Goal: Information Seeking & Learning: Learn about a topic

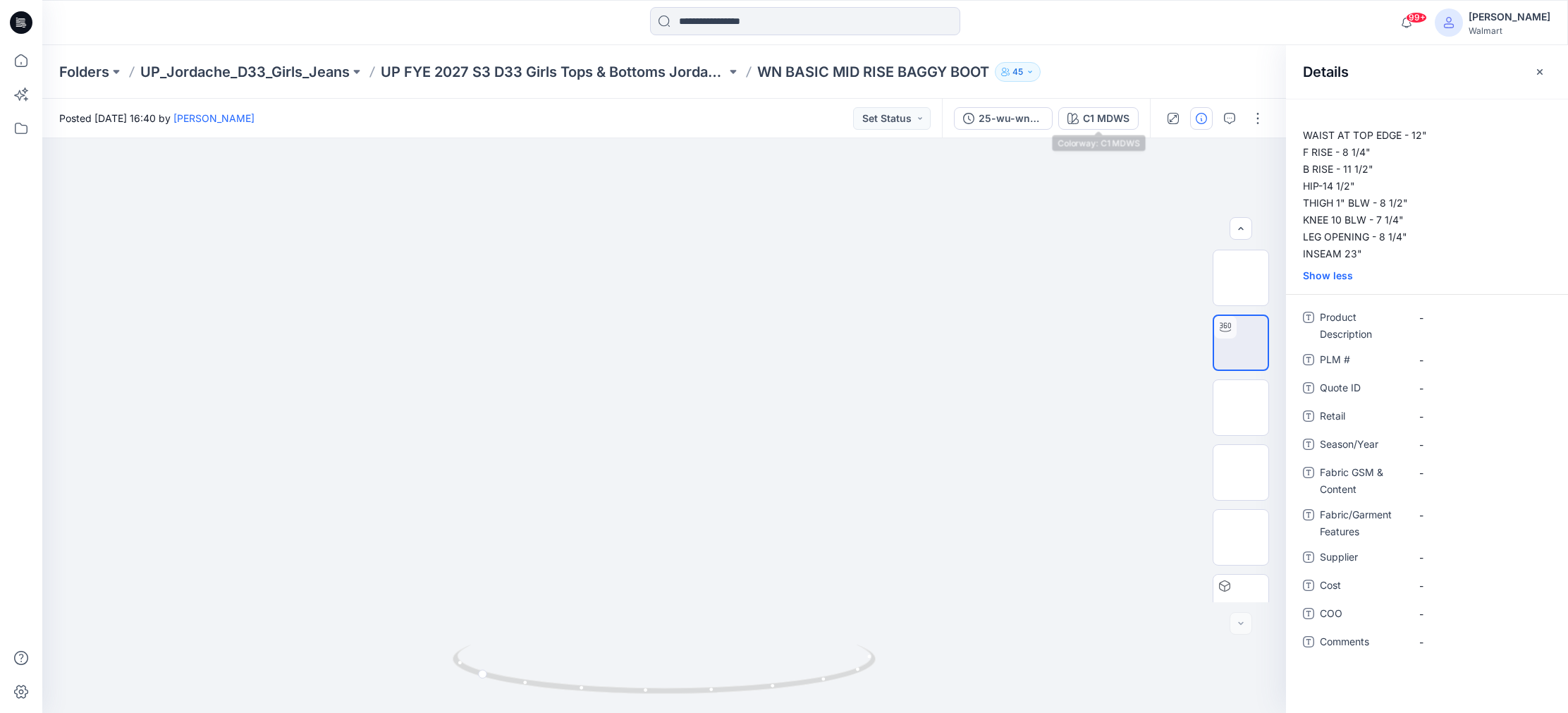
scroll to position [28, 0]
drag, startPoint x: 488, startPoint y: 678, endPoint x: 781, endPoint y: 710, distance: 294.7
click at [781, 710] on div at bounding box center [663, 678] width 423 height 70
drag, startPoint x: 729, startPoint y: 648, endPoint x: 728, endPoint y: 454, distance: 194.0
click at [728, 453] on div at bounding box center [664, 426] width 1243 height 574
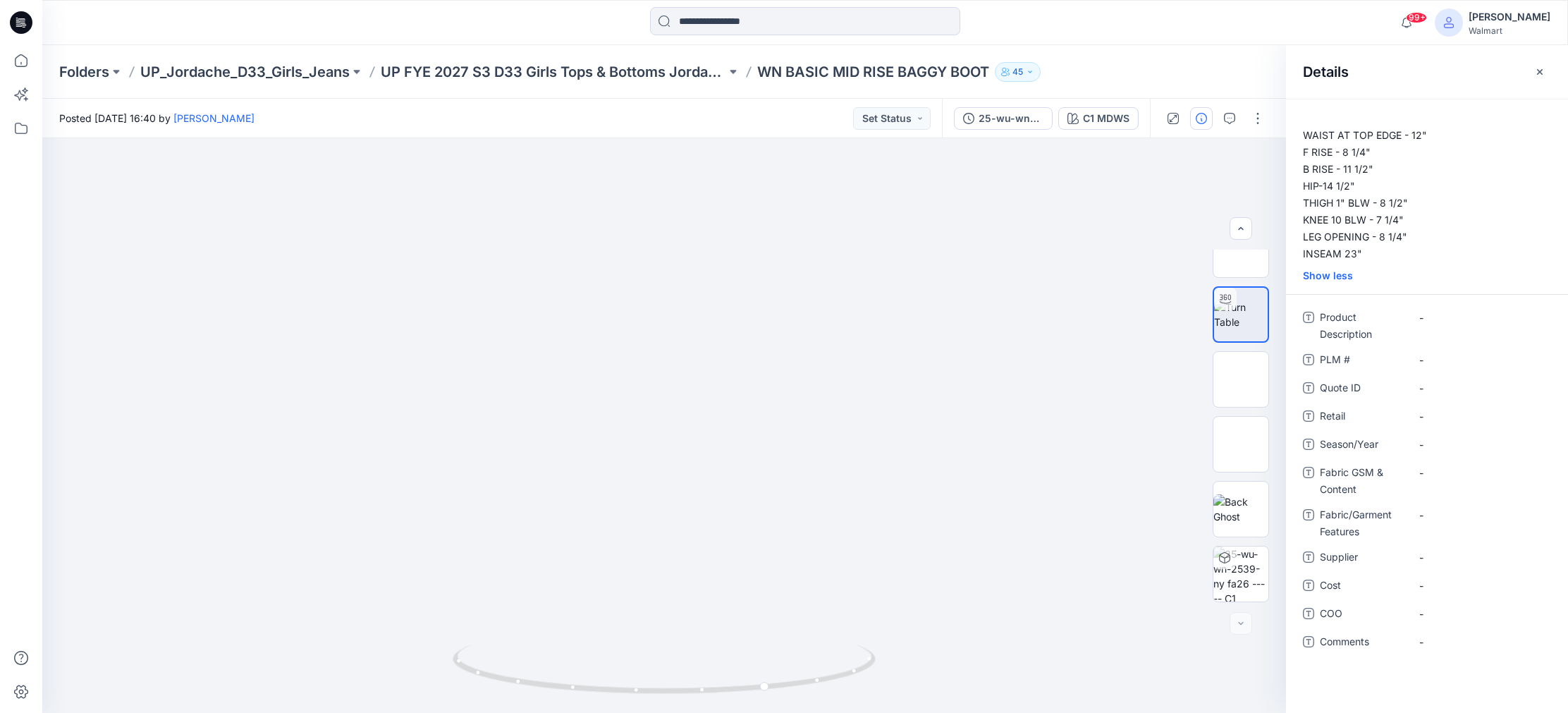
click at [1542, 69] on icon "button" at bounding box center [1540, 71] width 6 height 6
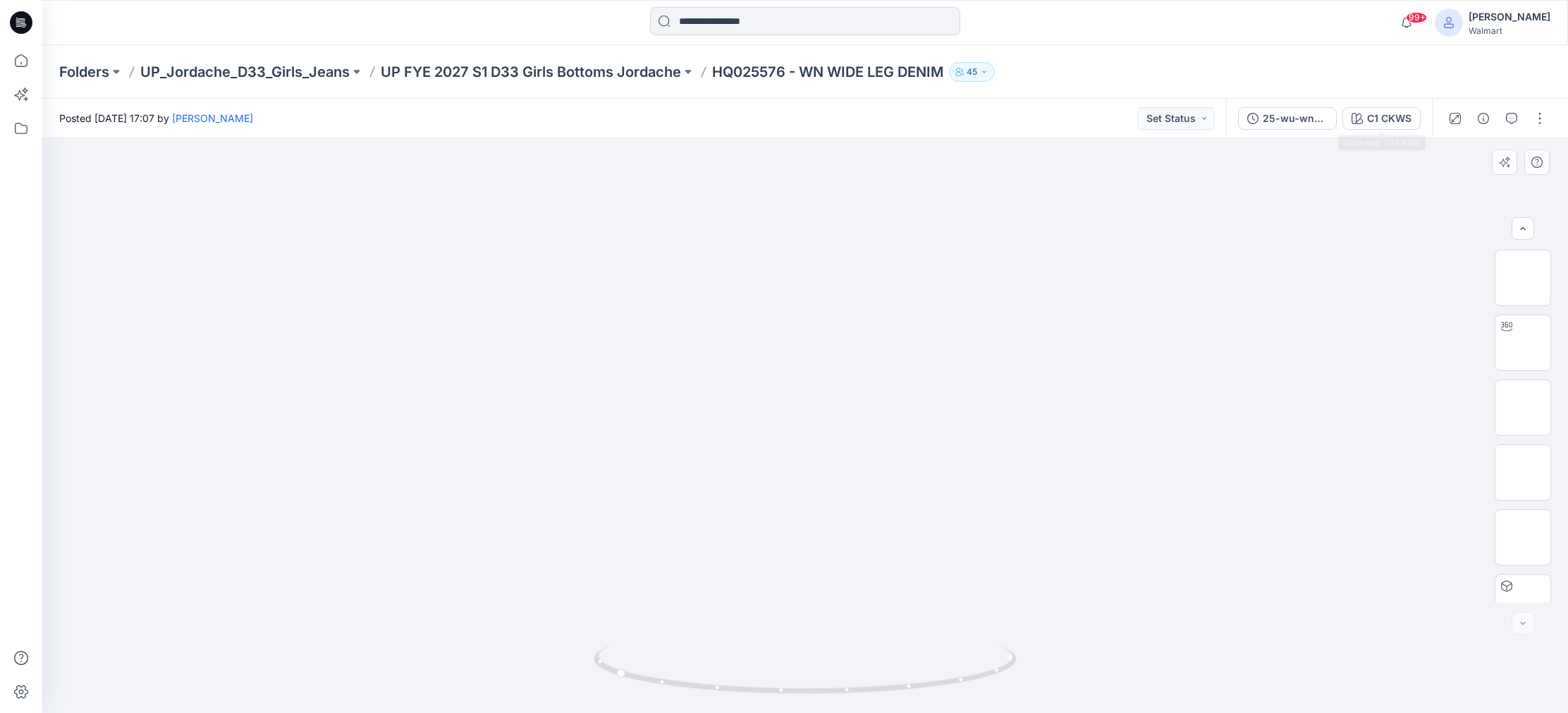
scroll to position [483, 0]
click at [1542, 121] on button "button" at bounding box center [1539, 118] width 23 height 23
click at [1485, 114] on icon "button" at bounding box center [1484, 119] width 12 height 12
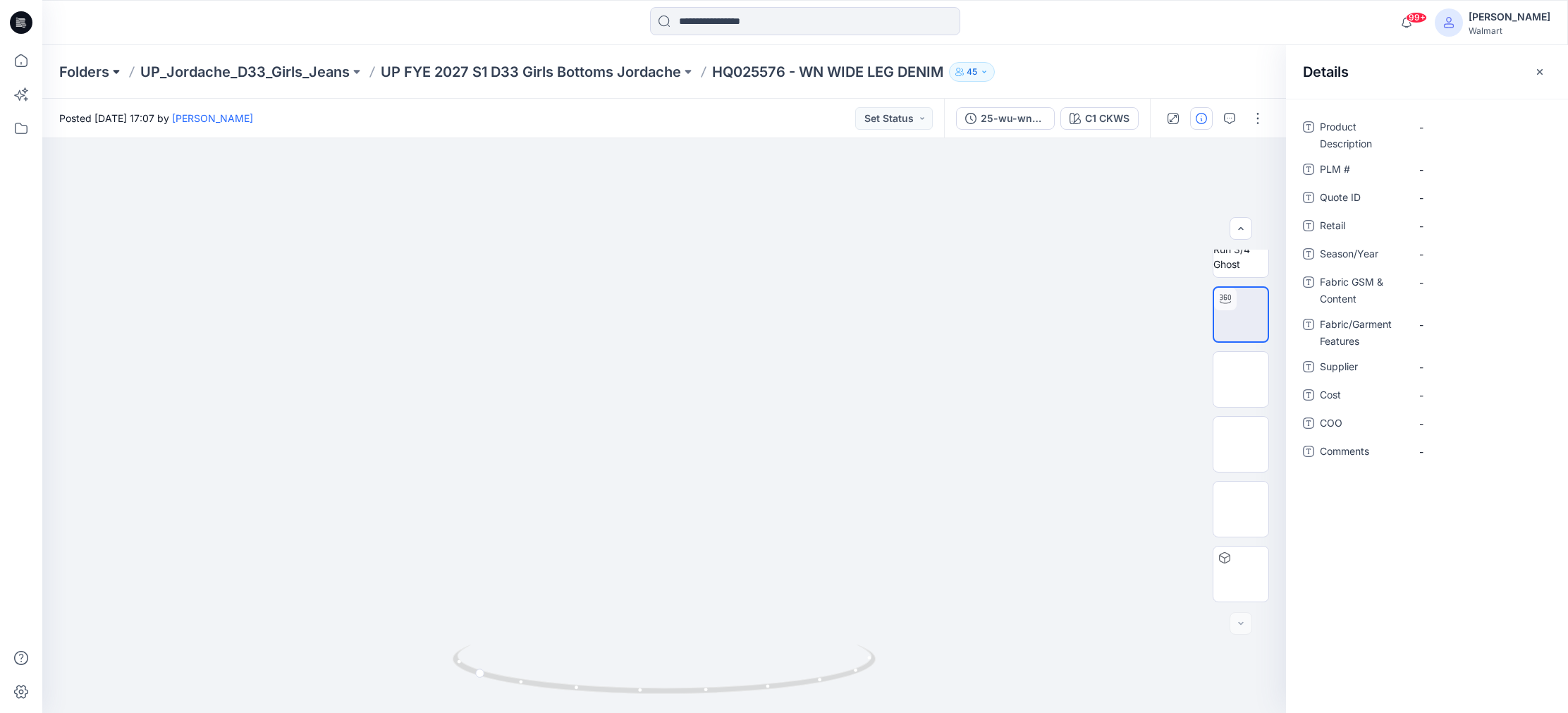
click at [119, 70] on button at bounding box center [116, 72] width 14 height 20
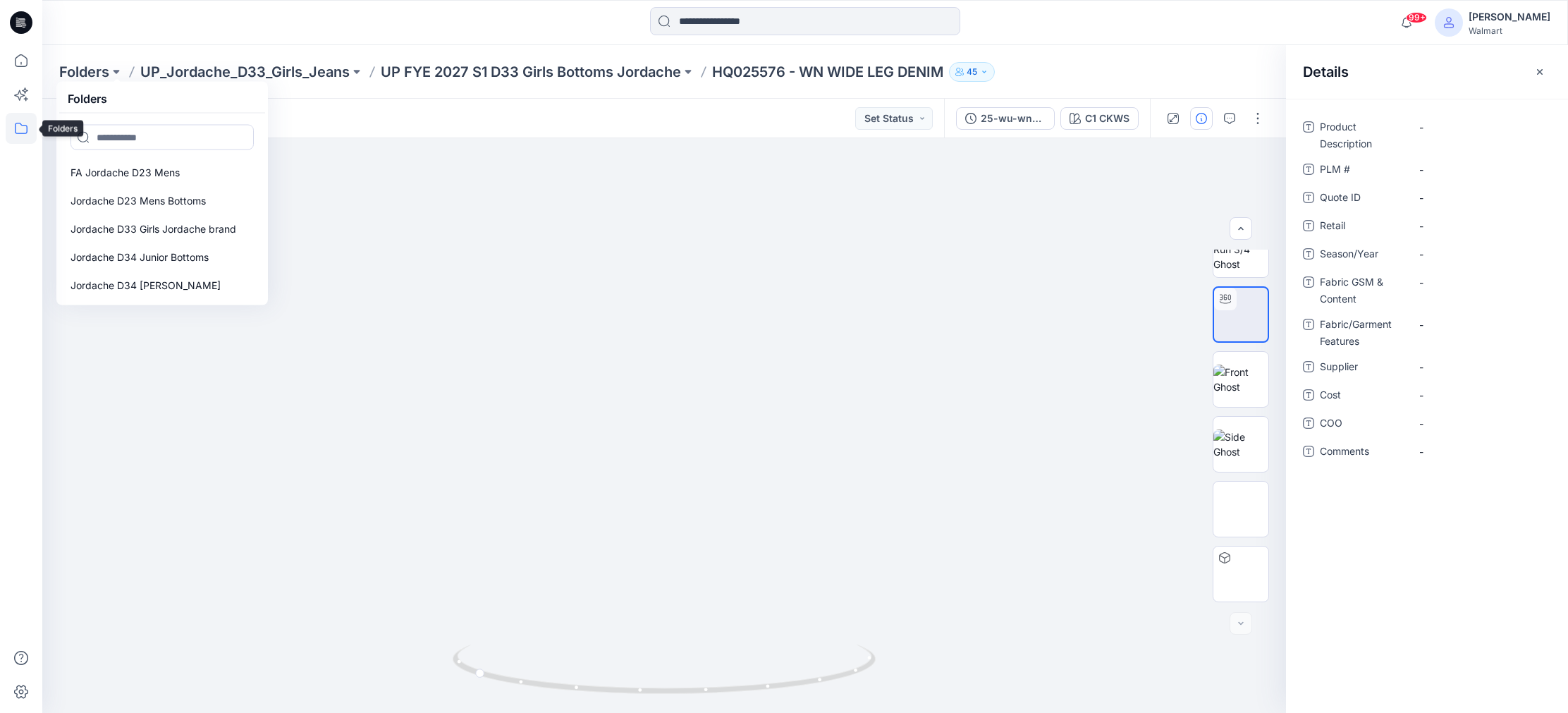
click at [20, 129] on icon at bounding box center [21, 128] width 31 height 31
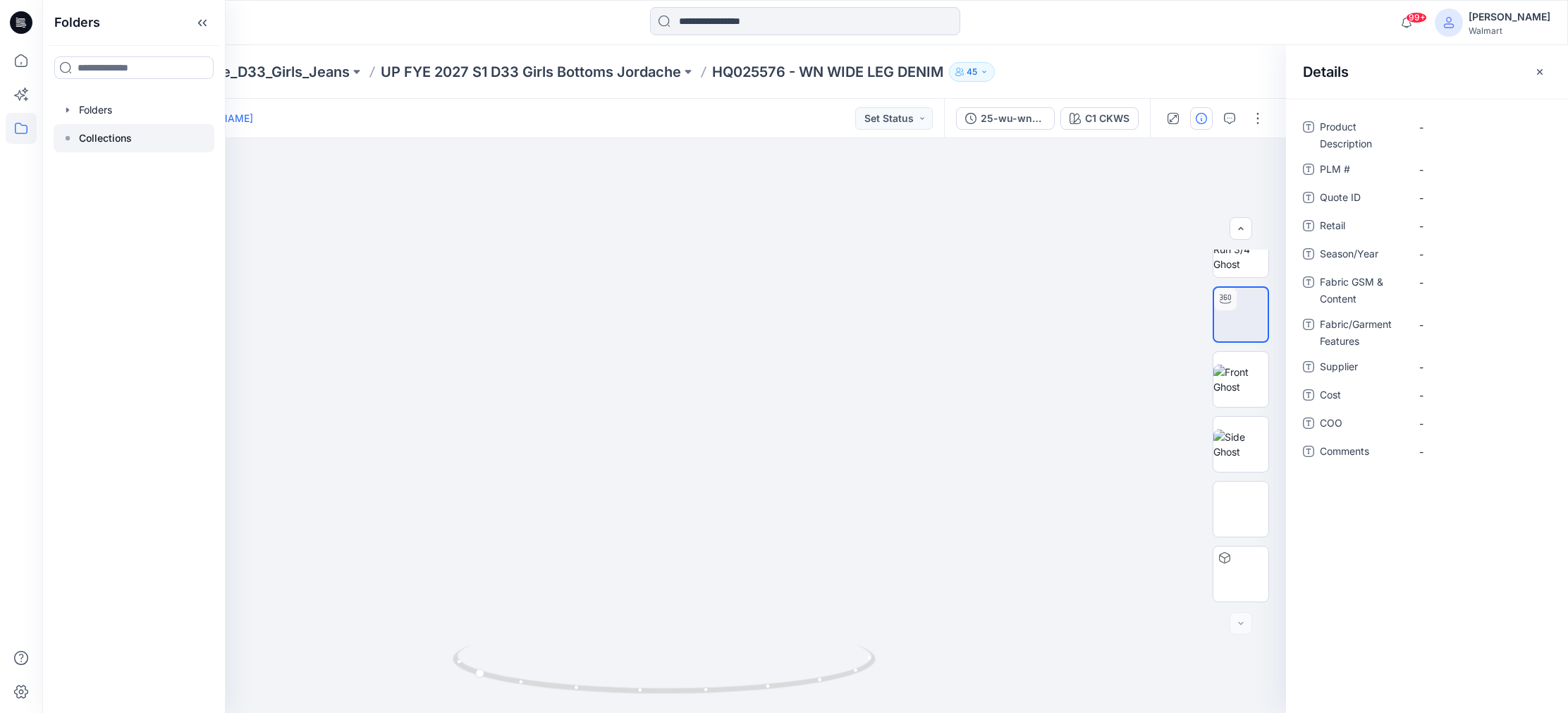
click at [108, 136] on p "Collections" at bounding box center [105, 138] width 53 height 17
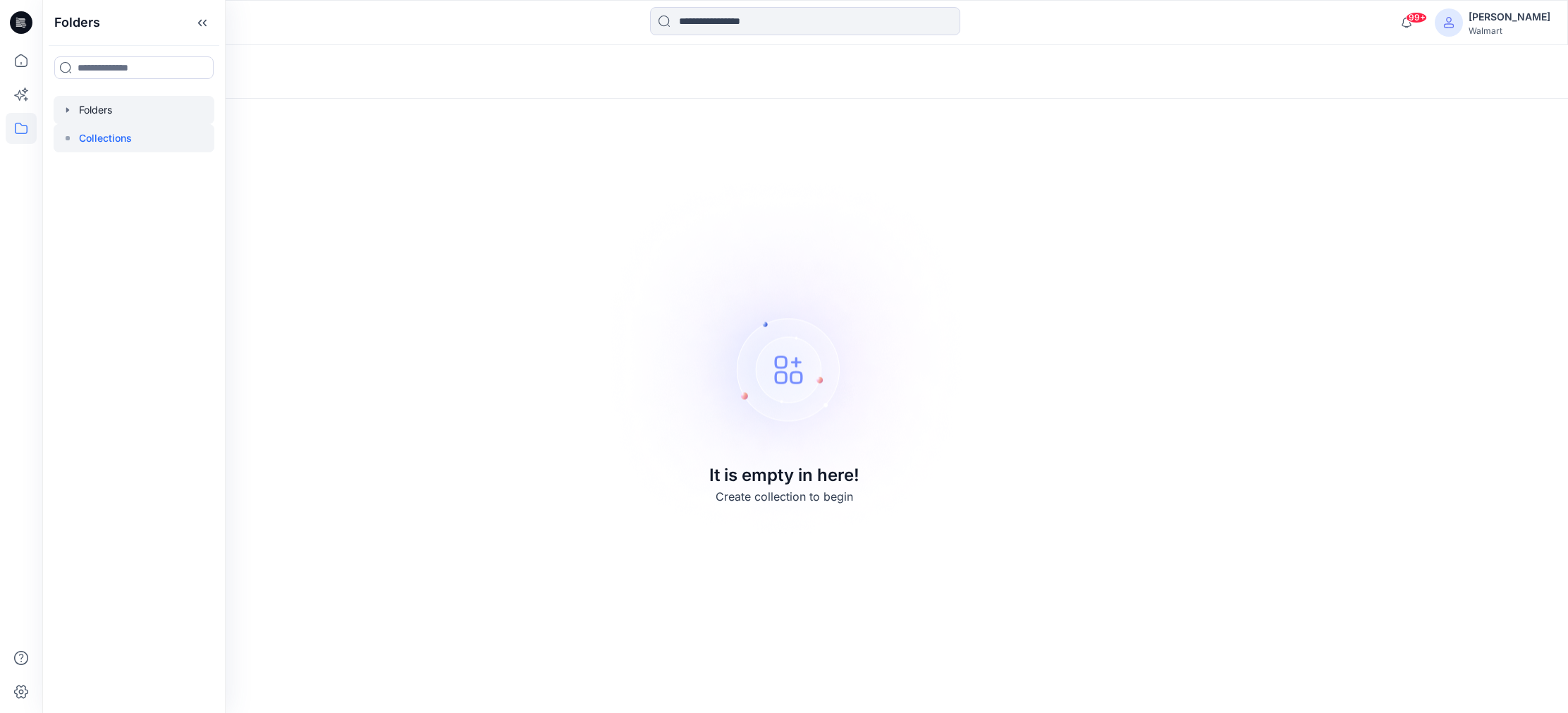
drag, startPoint x: 132, startPoint y: 109, endPoint x: 157, endPoint y: 111, distance: 25.1
click at [132, 110] on div at bounding box center [134, 110] width 161 height 28
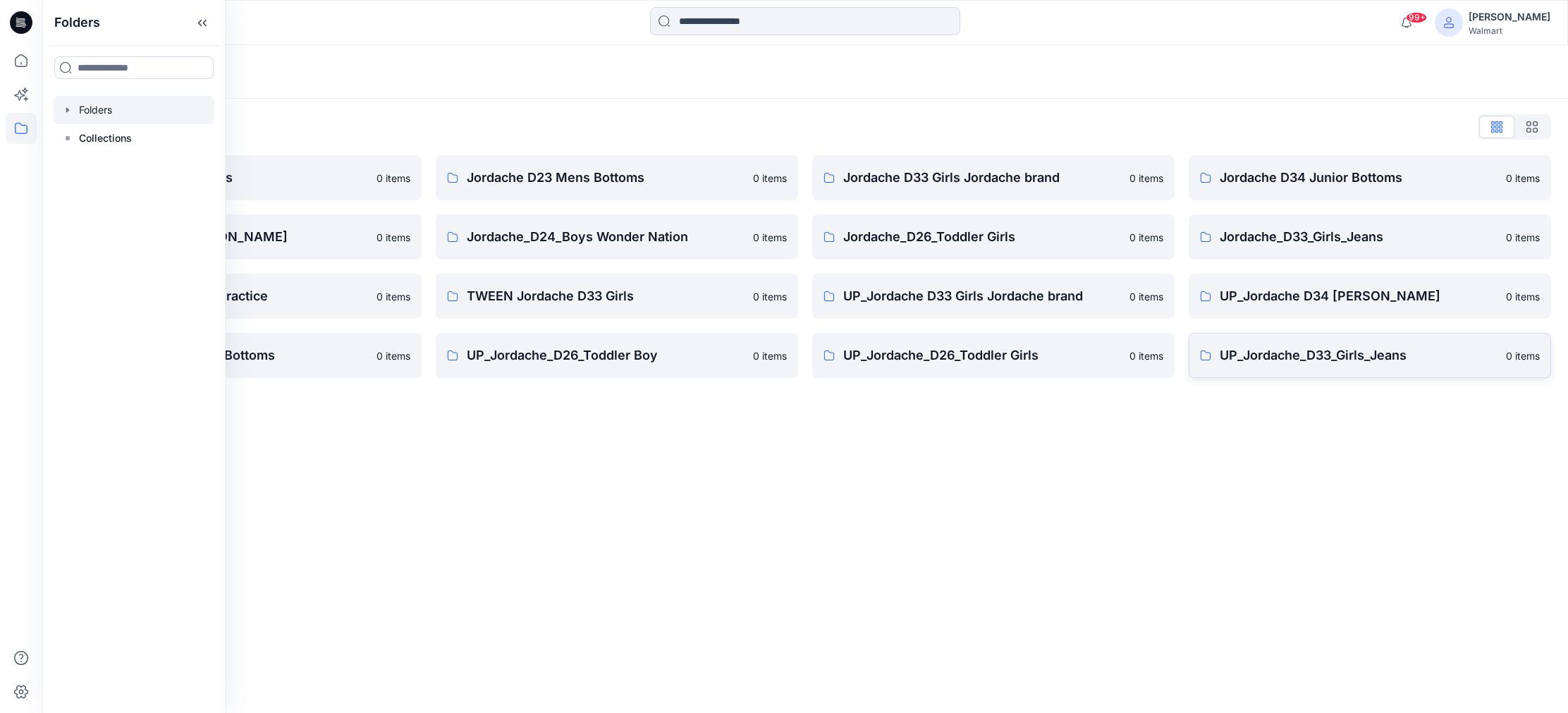
click at [1436, 355] on p "UP_Jordache_D33_Girls_Jeans" at bounding box center [1358, 356] width 278 height 20
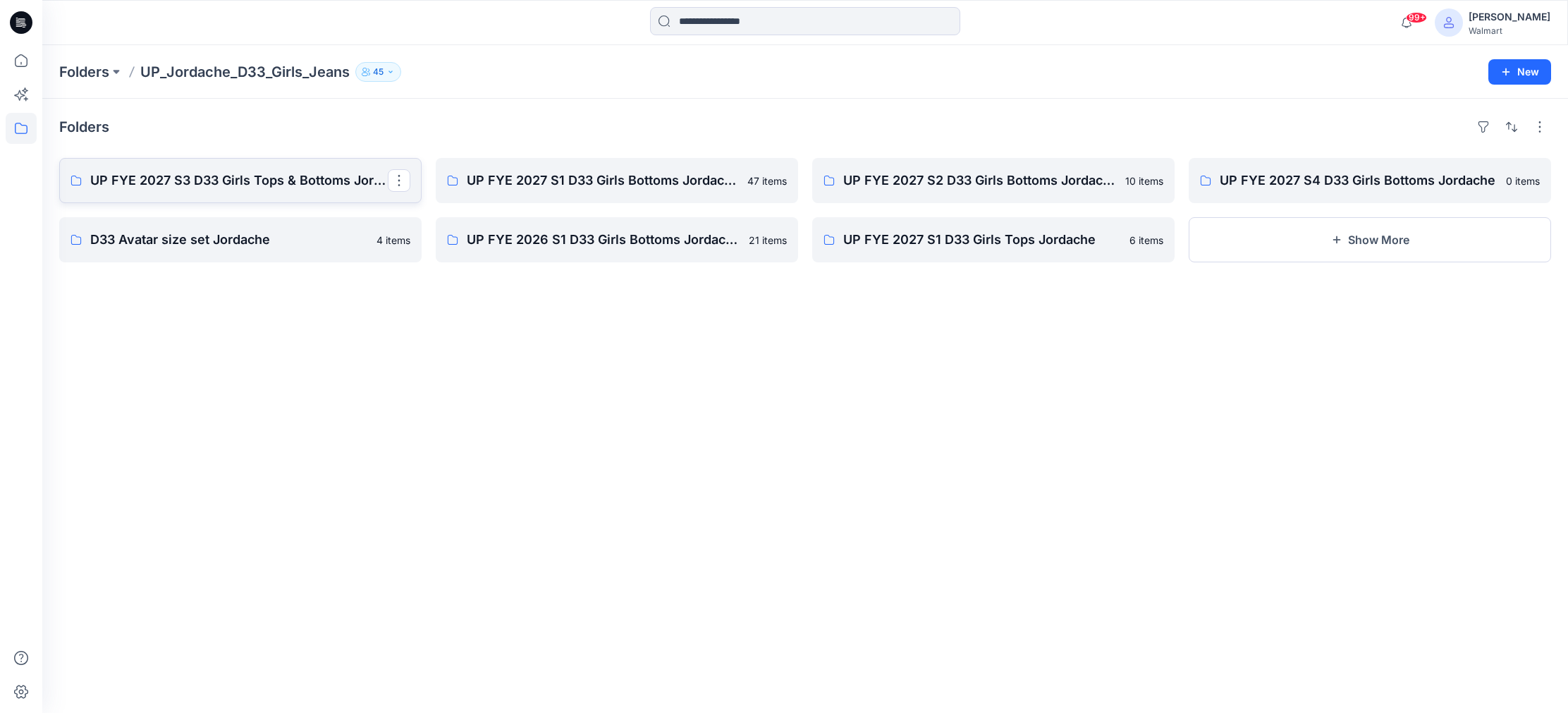
click at [189, 173] on p "UP FYE 2027 S3 D33 Girls Tops & Bottoms Jordache" at bounding box center [239, 180] width 297 height 20
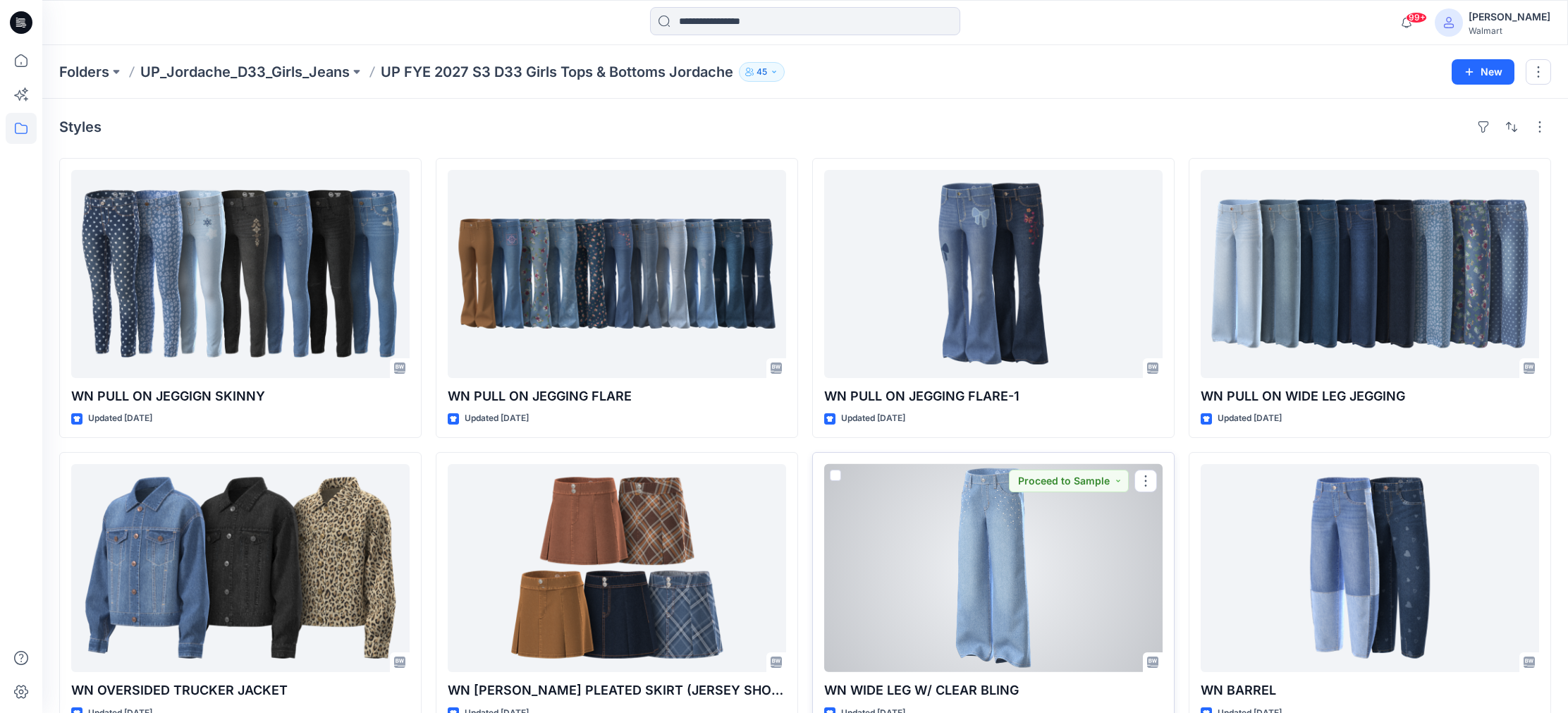
click at [1087, 547] on div at bounding box center [993, 568] width 338 height 208
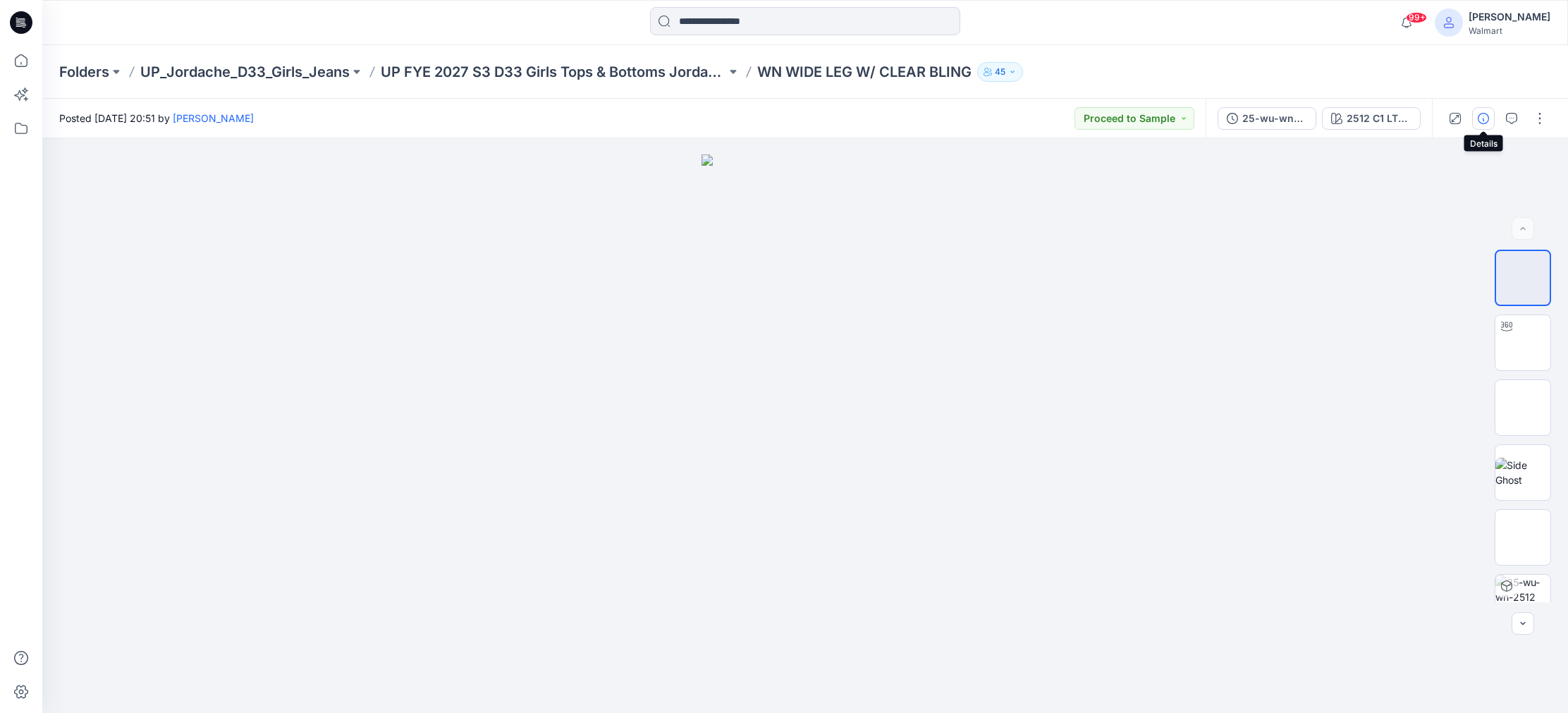
click at [1483, 119] on icon "button" at bounding box center [1484, 119] width 12 height 12
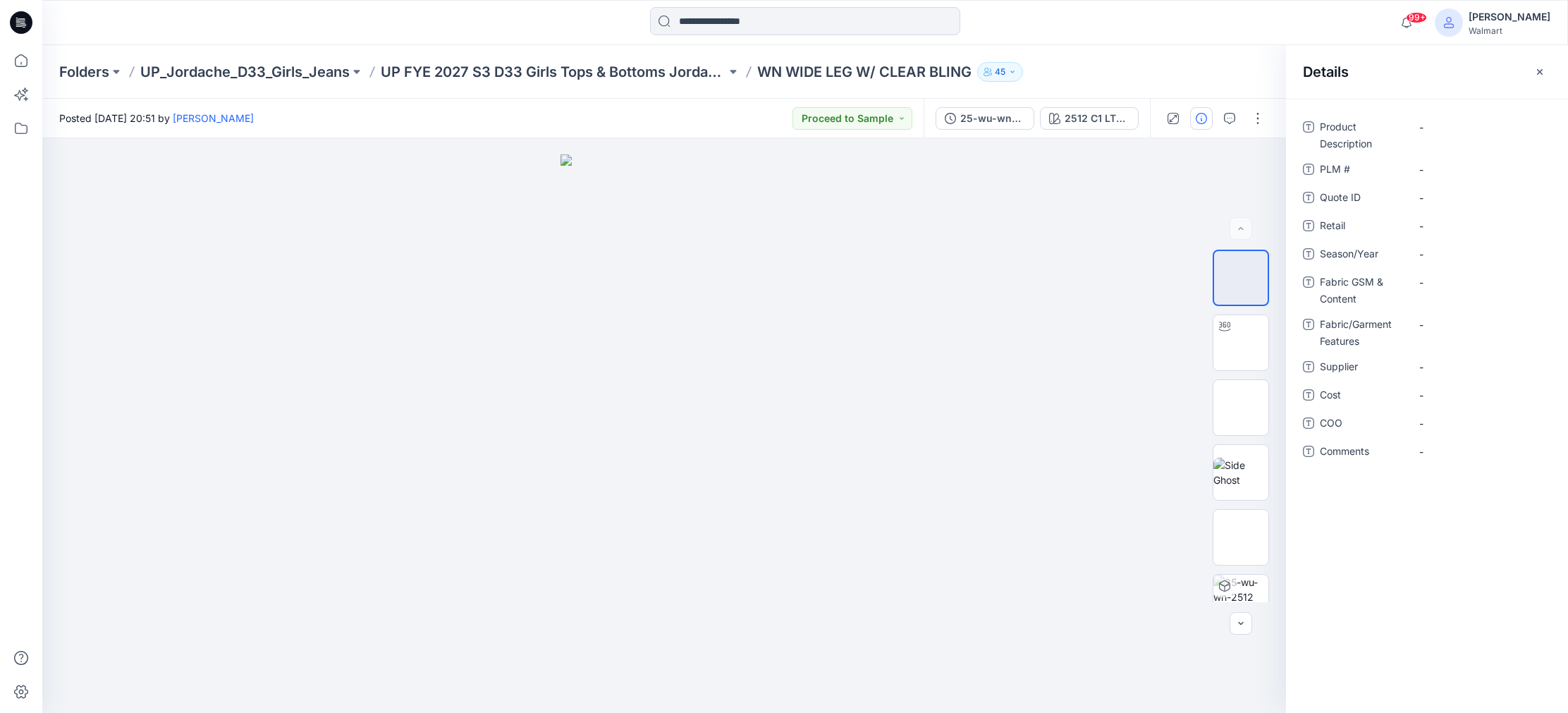
click at [1533, 68] on button "button" at bounding box center [1539, 72] width 23 height 23
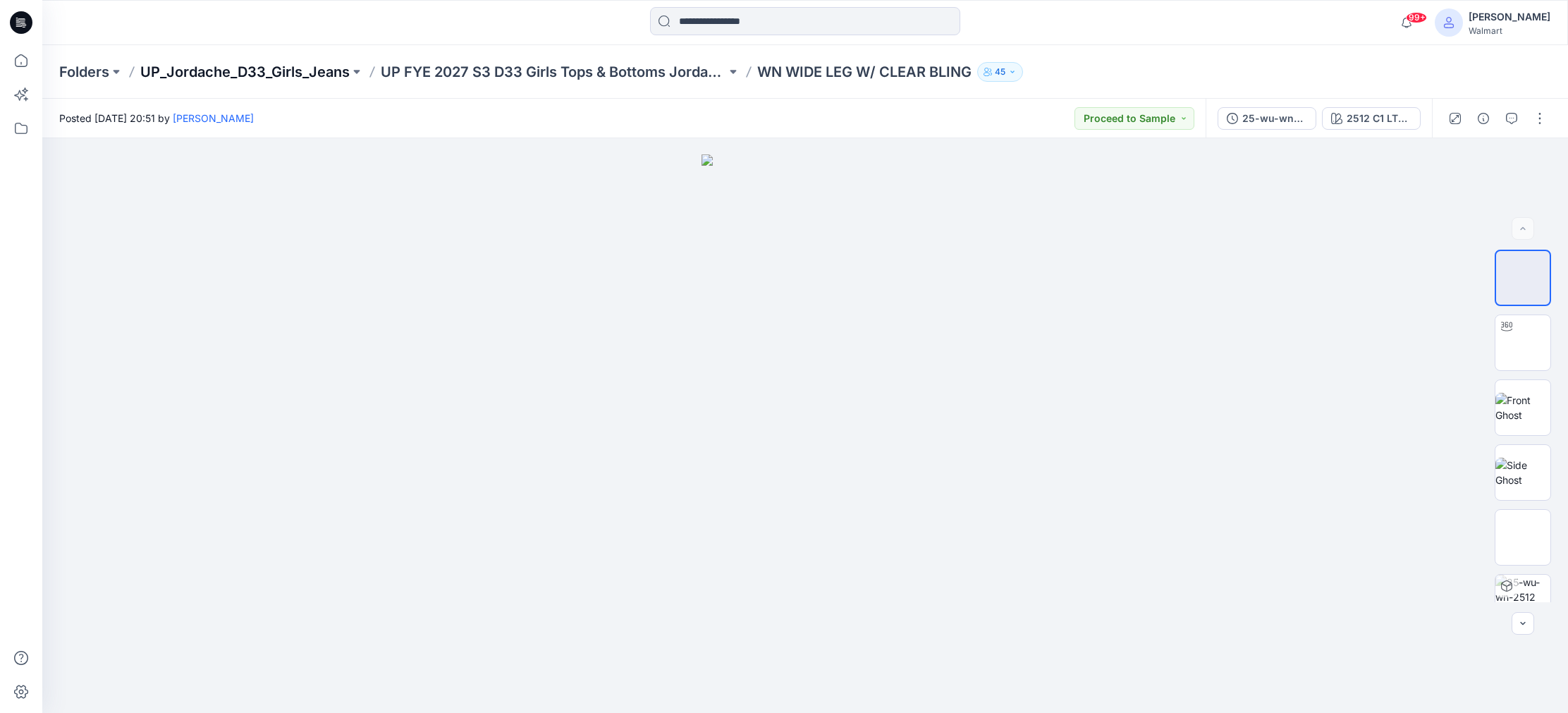
drag, startPoint x: 353, startPoint y: 70, endPoint x: 351, endPoint y: 80, distance: 10.2
click at [353, 71] on button at bounding box center [356, 72] width 14 height 20
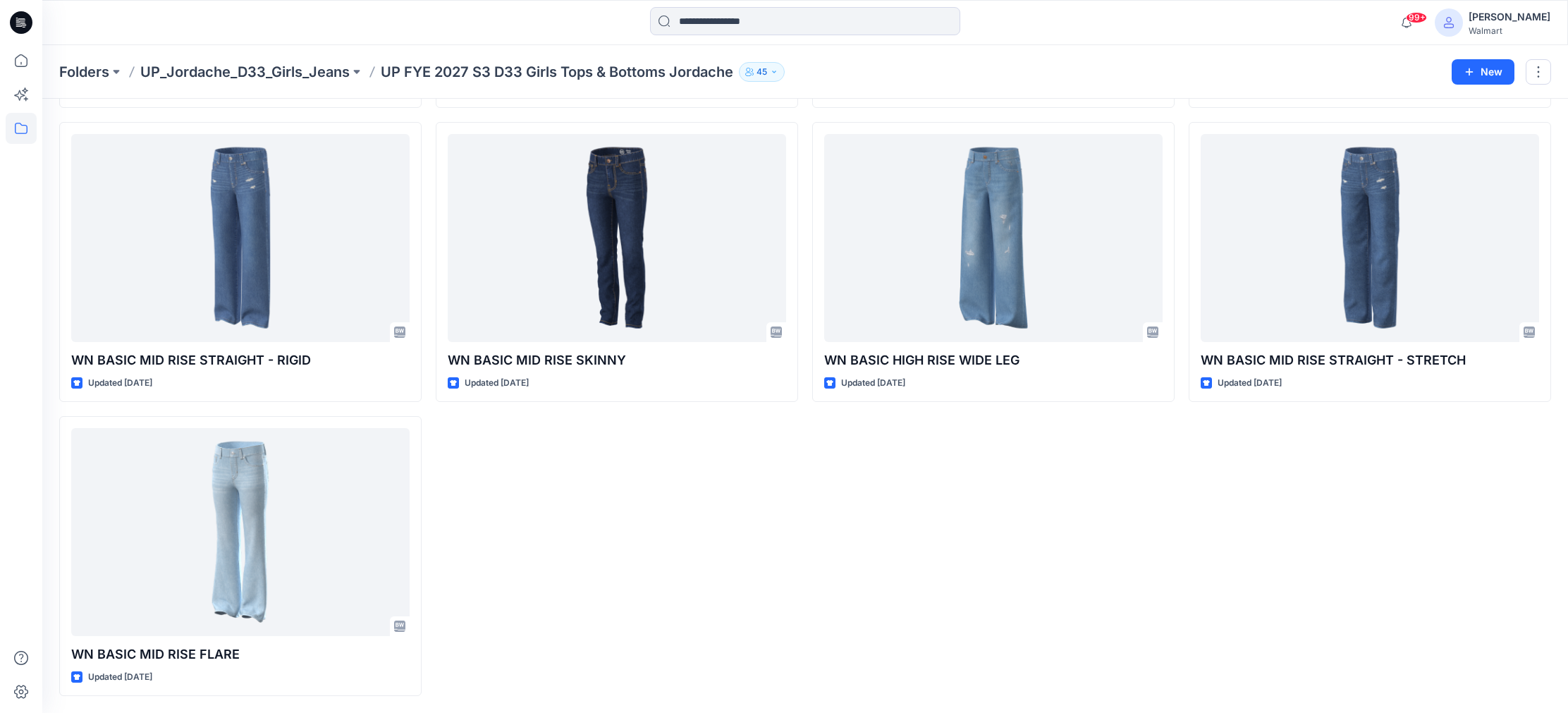
scroll to position [1204, 0]
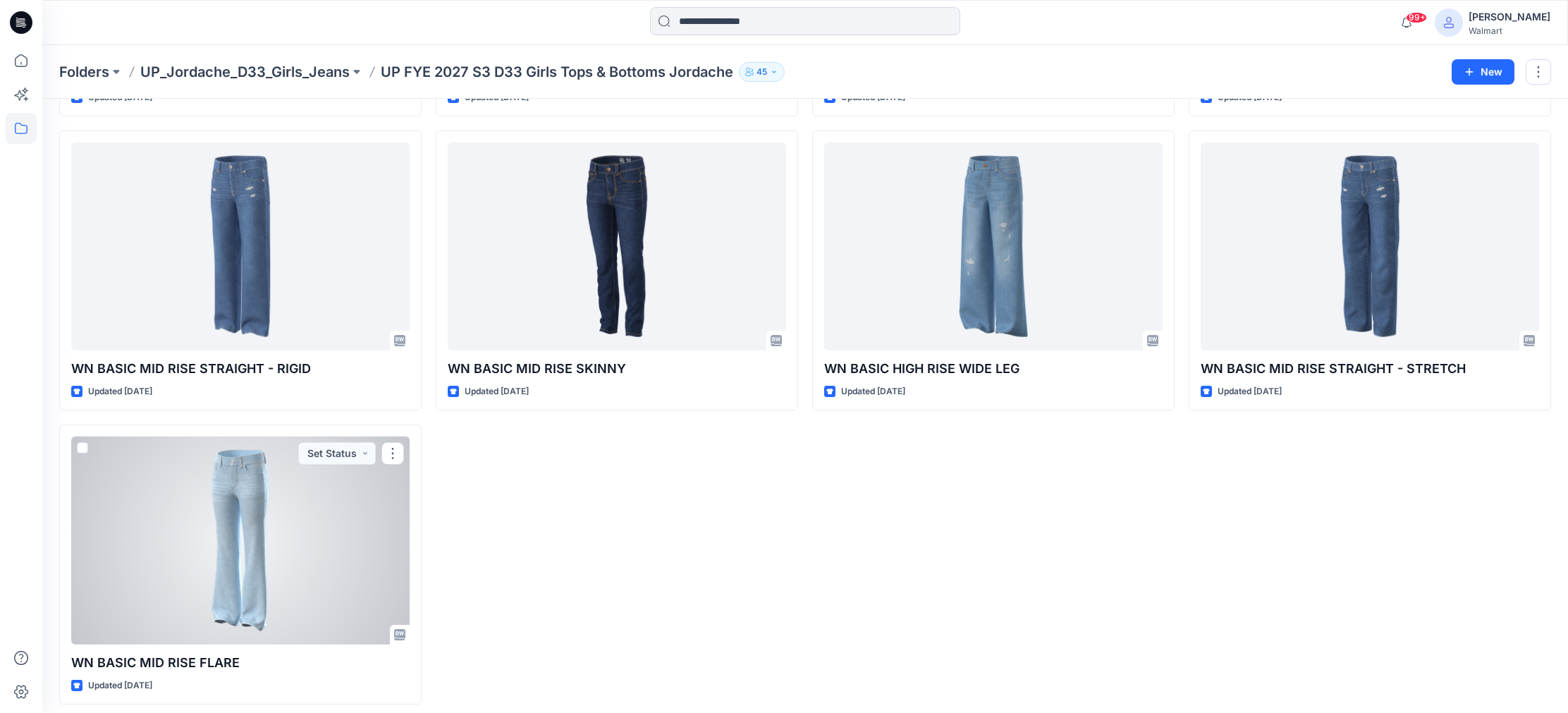
click at [315, 564] on div at bounding box center [239, 540] width 338 height 208
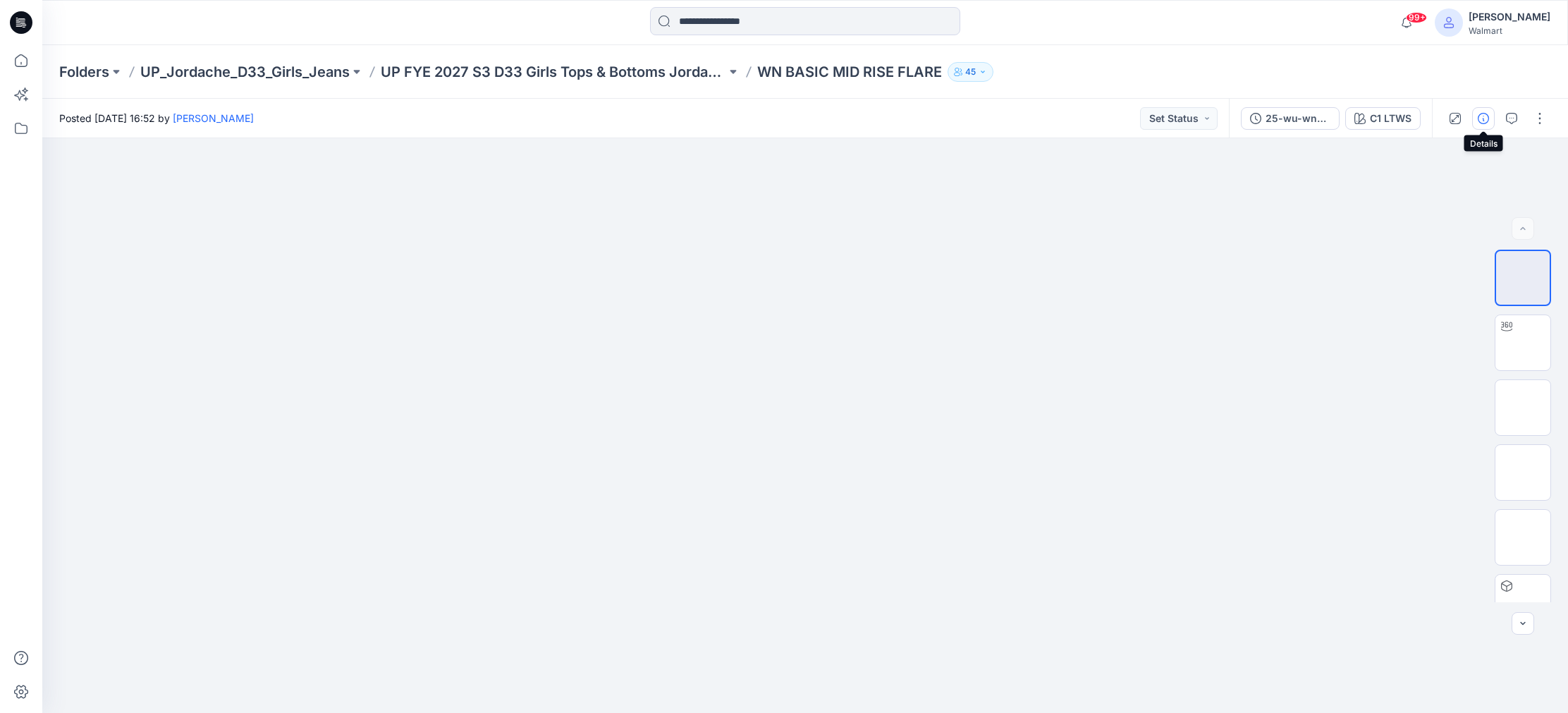
click at [1485, 119] on icon "button" at bounding box center [1484, 119] width 12 height 12
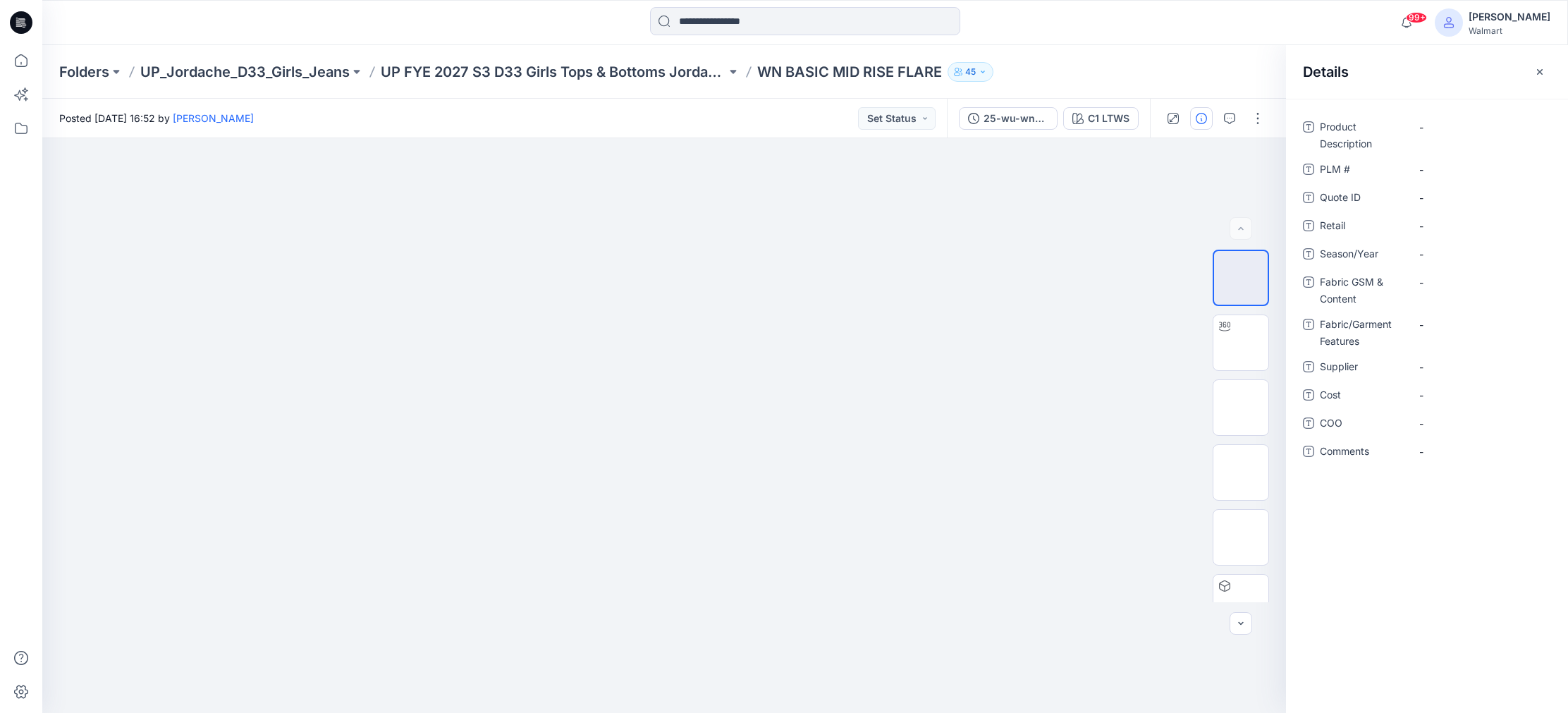
click at [1538, 68] on icon "button" at bounding box center [1540, 72] width 12 height 12
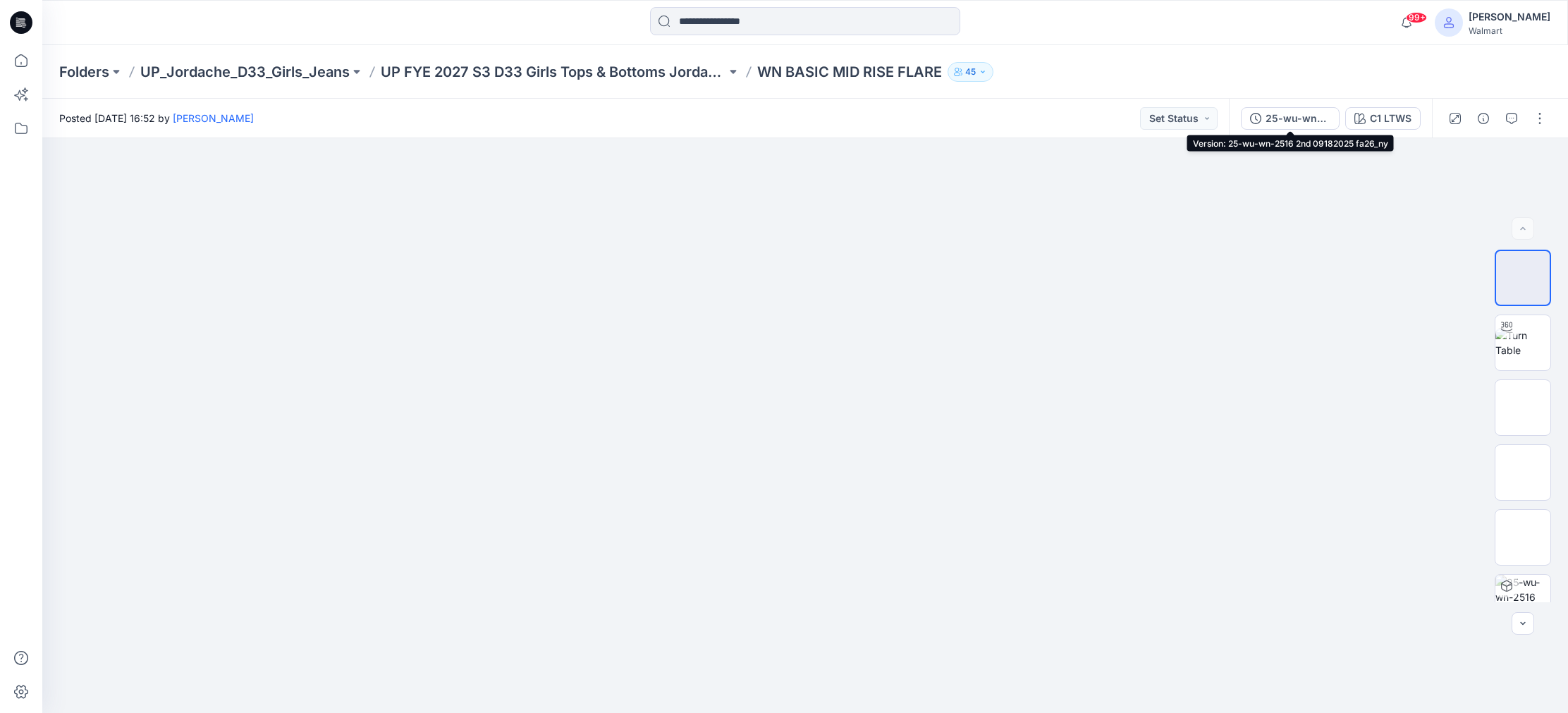
click at [1313, 119] on div "25-wu-wn-2516 2nd 09182025 fa26_ny" at bounding box center [1298, 119] width 65 height 16
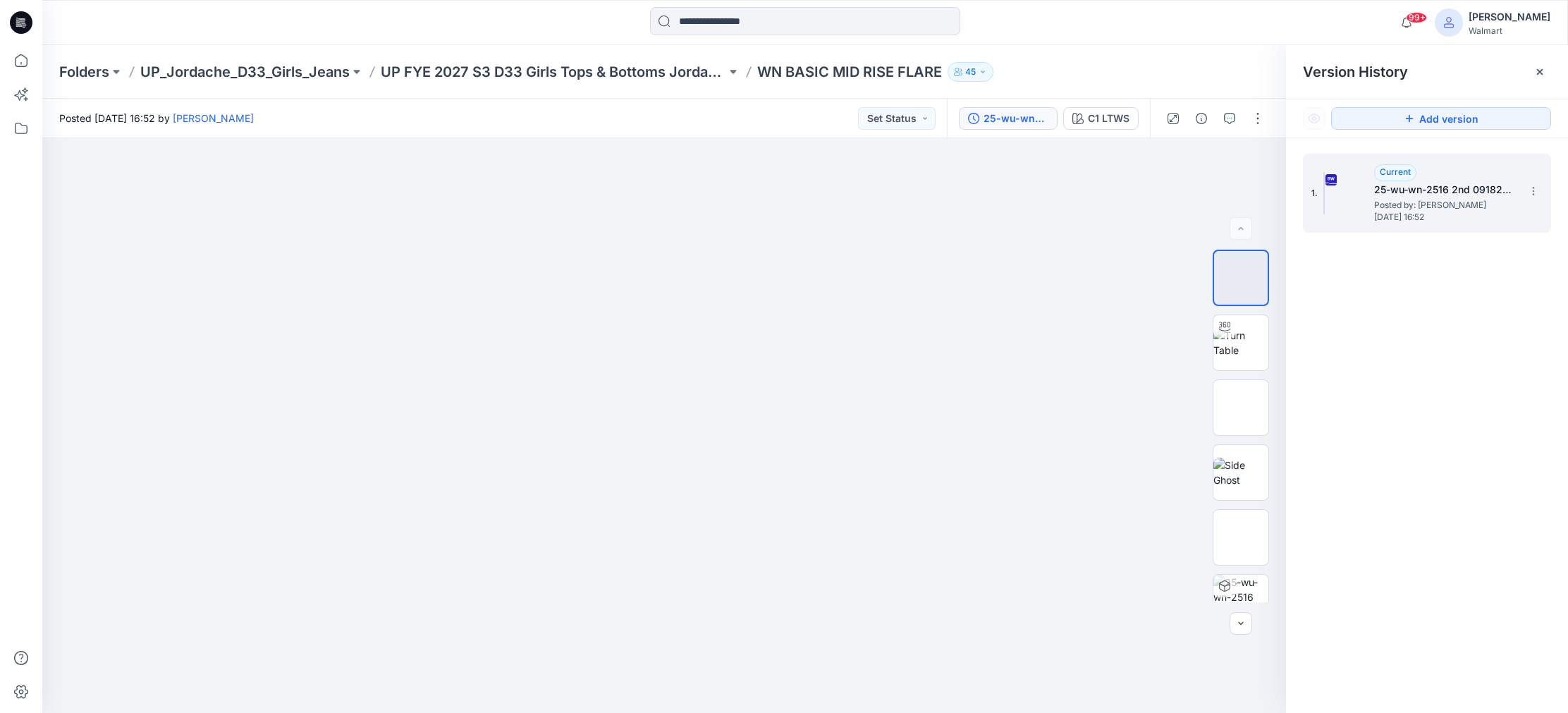
click at [1456, 190] on h5 "25-wu-wn-2516 2nd 09182025 fa26_ny" at bounding box center [1444, 190] width 141 height 17
click at [1384, 200] on span "Posted by: [PERSON_NAME]" at bounding box center [1444, 205] width 141 height 14
click at [1535, 70] on icon at bounding box center [1540, 72] width 12 height 12
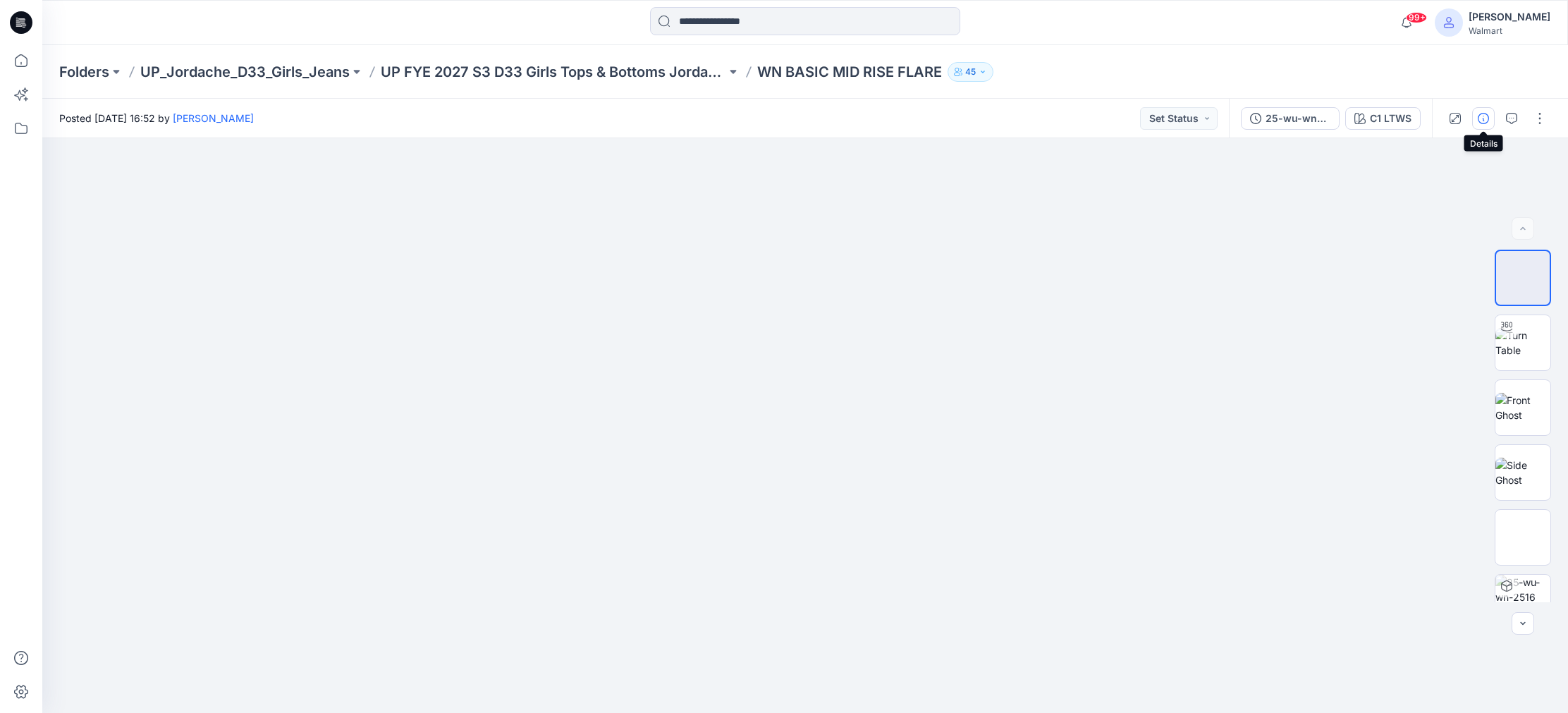
click at [1483, 119] on icon "button" at bounding box center [1484, 119] width 12 height 12
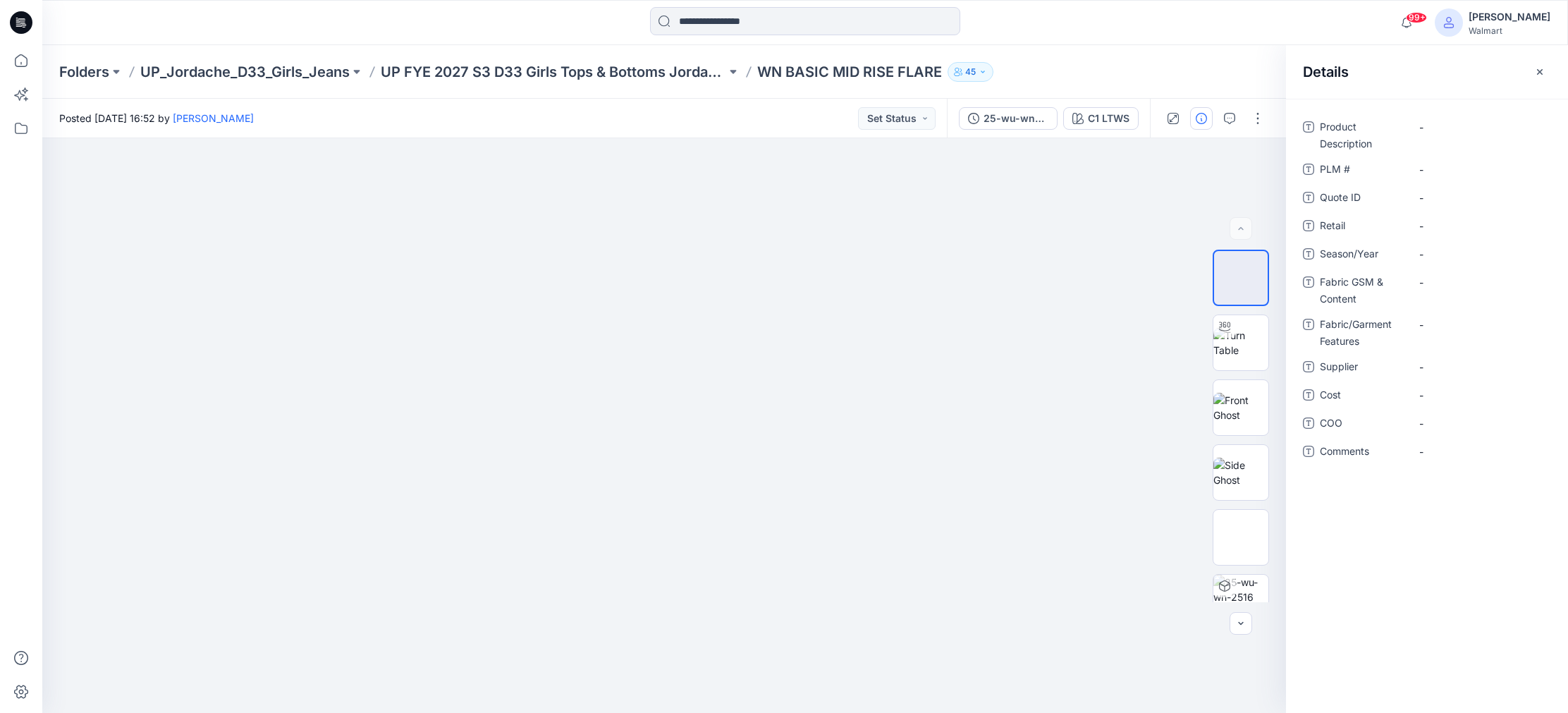
click at [1539, 68] on icon "button" at bounding box center [1540, 72] width 12 height 12
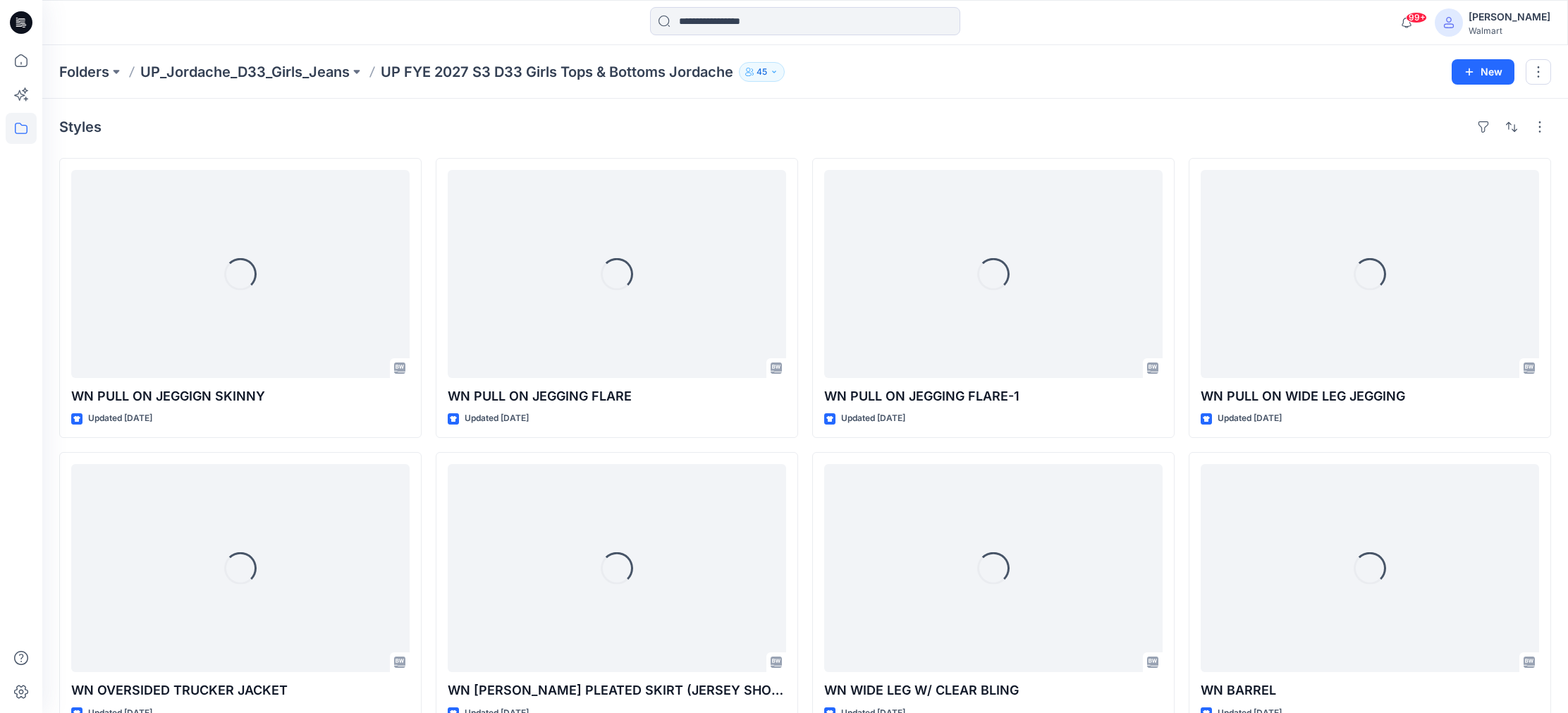
scroll to position [1204, 0]
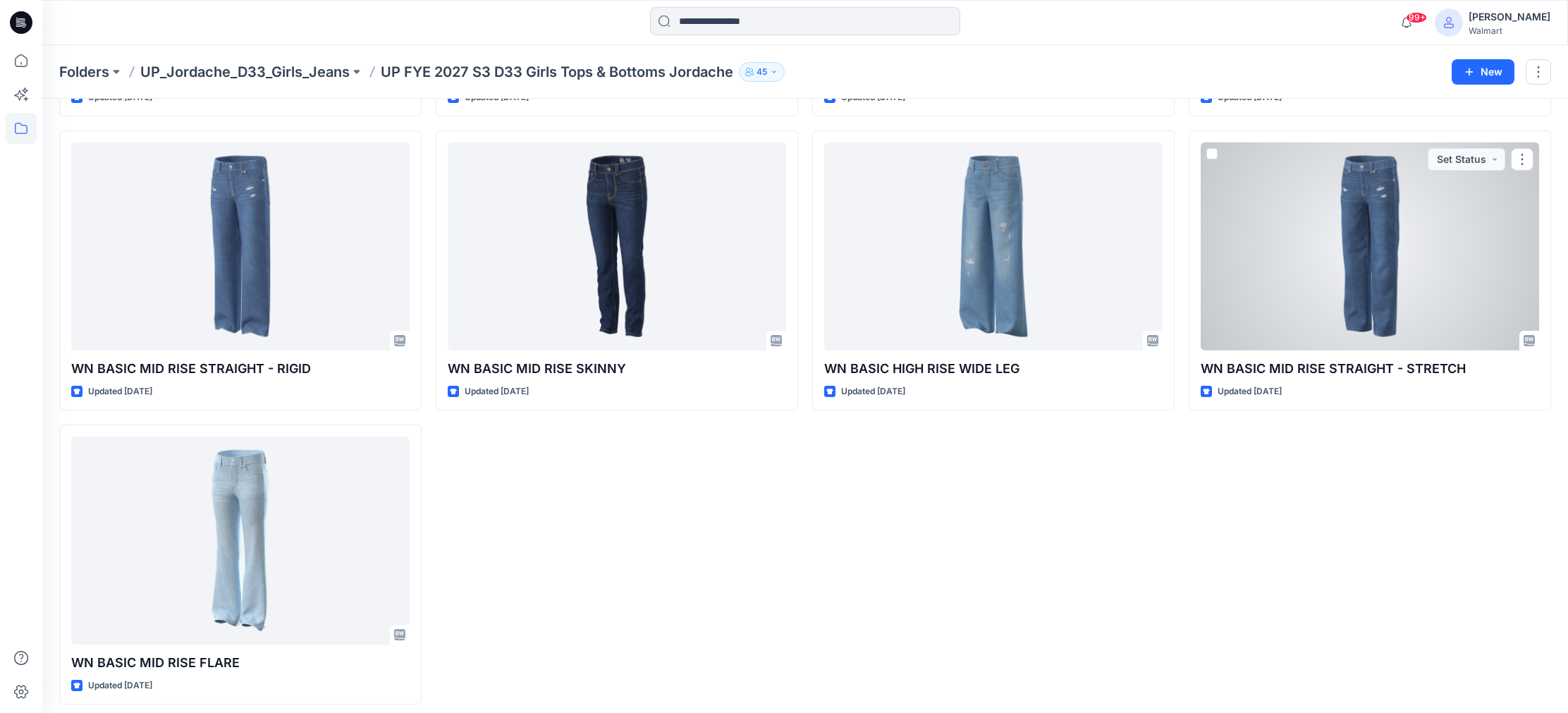
click at [1401, 272] on div at bounding box center [1369, 246] width 338 height 208
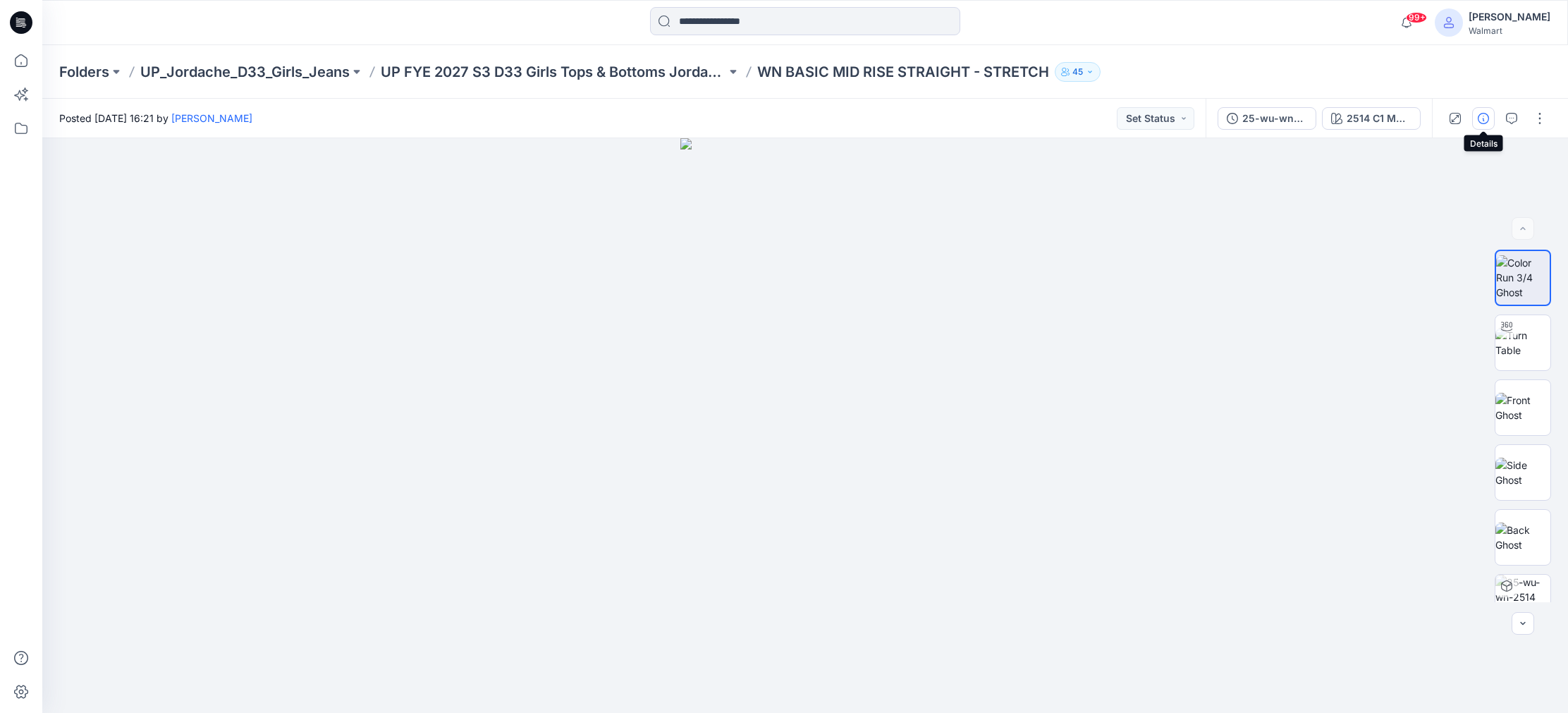
click at [1482, 119] on icon "button" at bounding box center [1484, 119] width 12 height 12
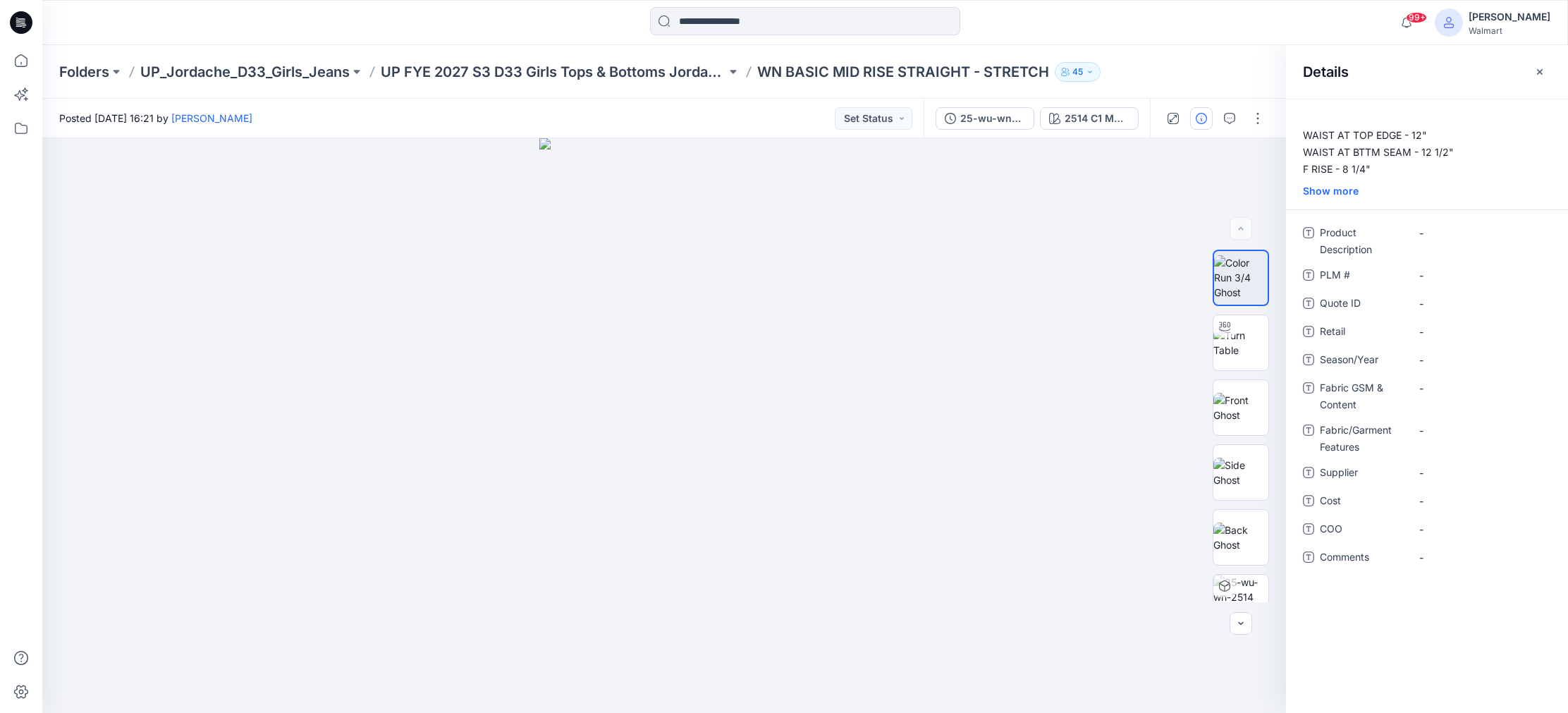
click at [1332, 193] on div "Show more" at bounding box center [1427, 191] width 282 height 15
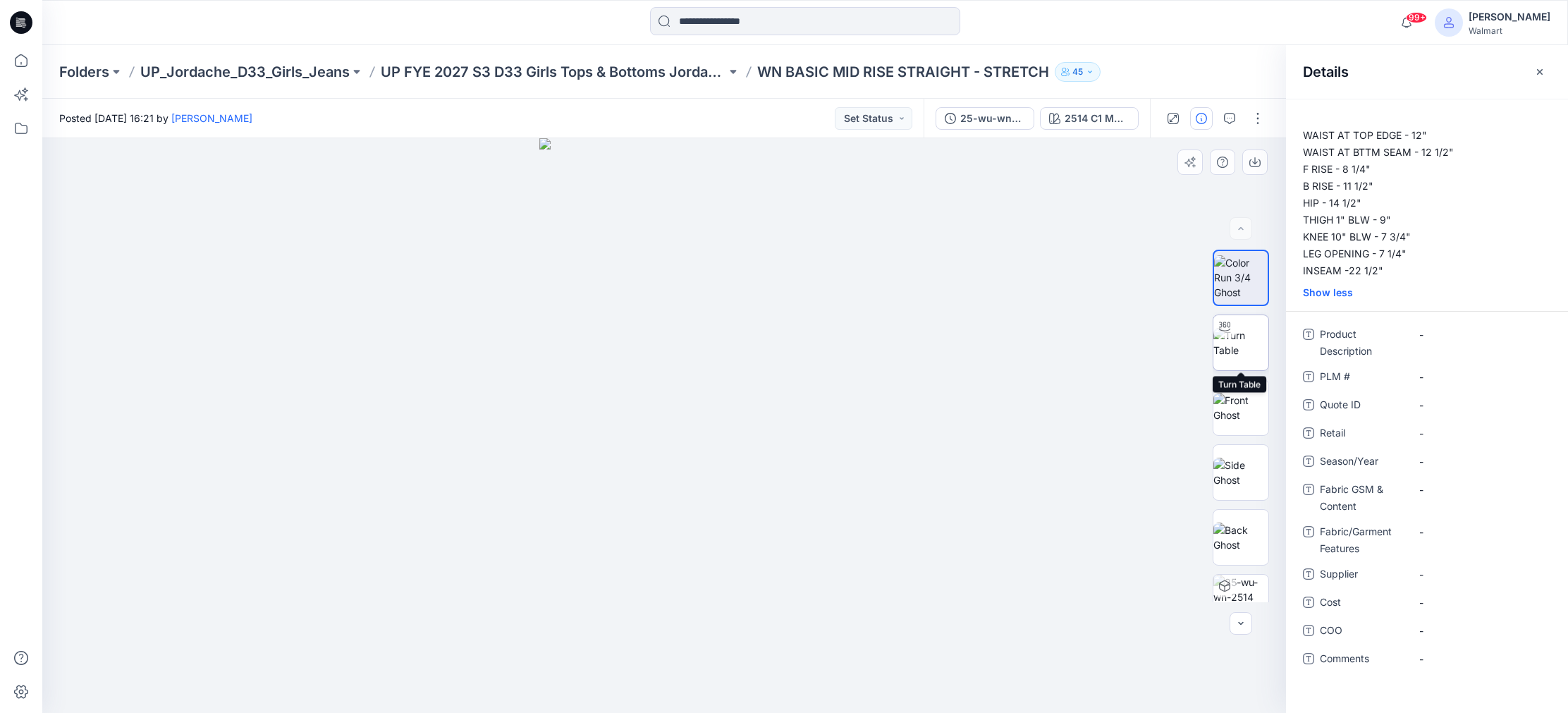
click at [1218, 343] on img at bounding box center [1241, 342] width 55 height 29
click at [670, 695] on icon at bounding box center [665, 670] width 426 height 53
drag, startPoint x: 665, startPoint y: 695, endPoint x: 883, endPoint y: 680, distance: 218.5
click at [883, 680] on div at bounding box center [664, 426] width 1243 height 574
drag, startPoint x: 753, startPoint y: 546, endPoint x: 759, endPoint y: 501, distance: 45.4
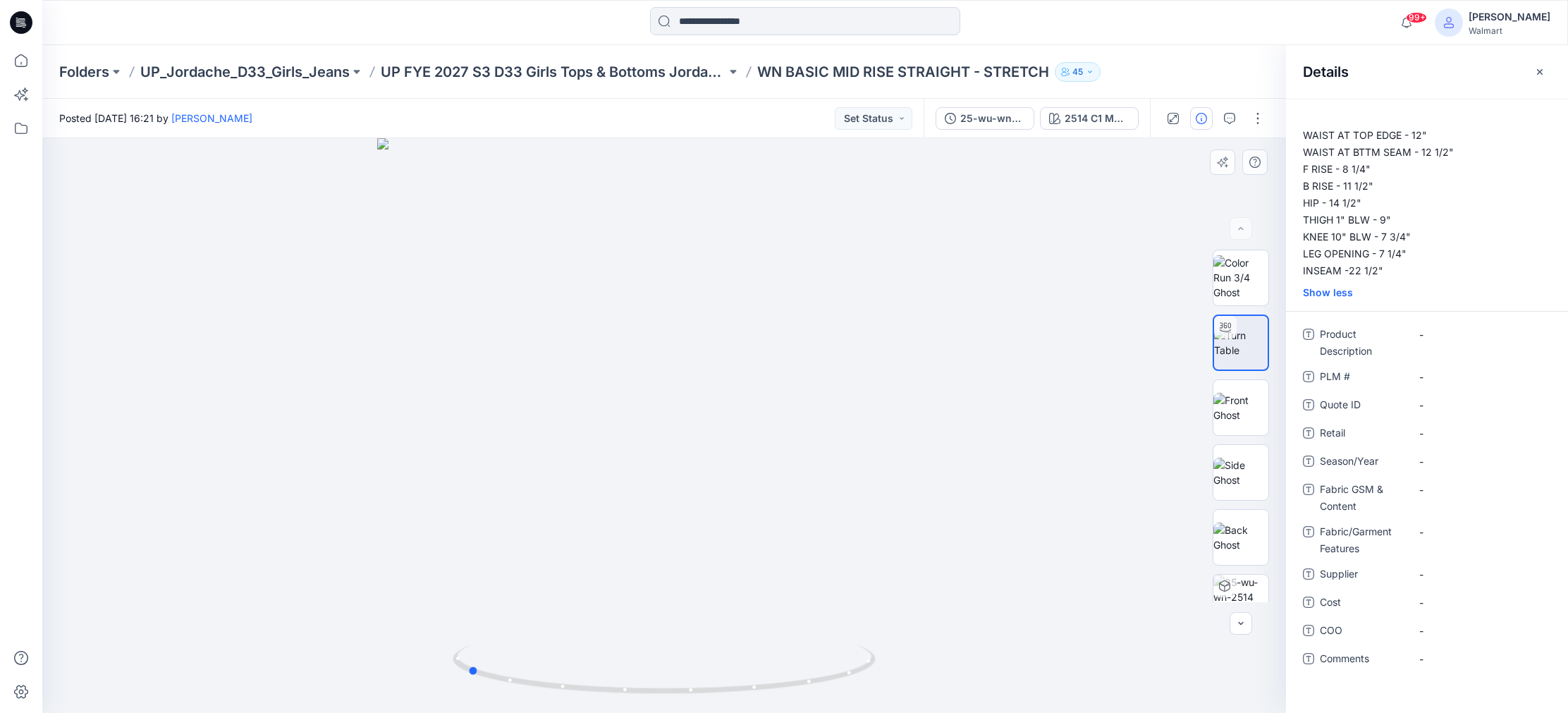
click at [759, 501] on div at bounding box center [664, 426] width 1243 height 574
drag, startPoint x: 475, startPoint y: 670, endPoint x: 630, endPoint y: 690, distance: 156.3
click at [630, 690] on icon at bounding box center [665, 670] width 426 height 53
drag, startPoint x: 625, startPoint y: 690, endPoint x: 673, endPoint y: 693, distance: 48.1
click at [673, 693] on circle at bounding box center [670, 690] width 8 height 8
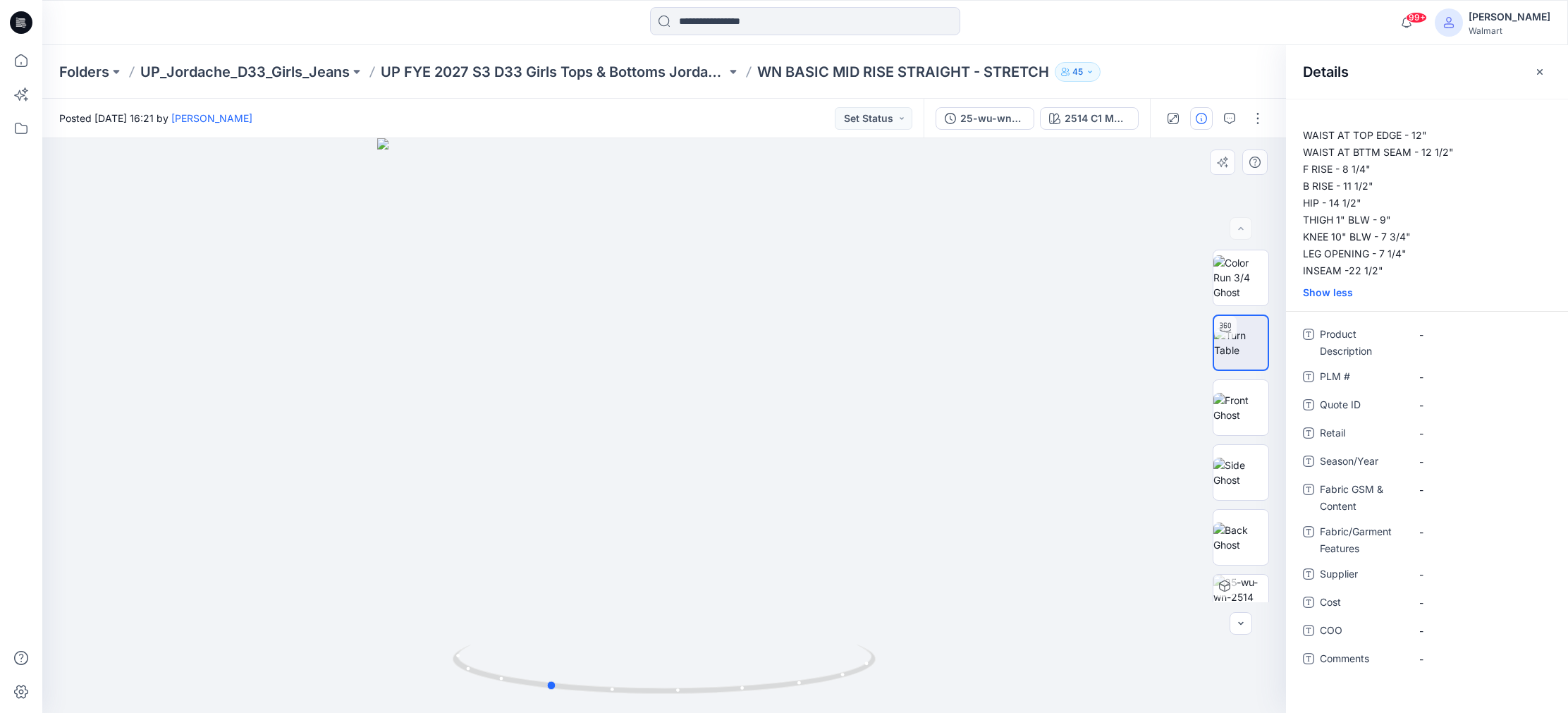
drag, startPoint x: 676, startPoint y: 694, endPoint x: 967, endPoint y: 600, distance: 305.8
click at [974, 598] on div at bounding box center [664, 426] width 1243 height 574
drag, startPoint x: 549, startPoint y: 687, endPoint x: 693, endPoint y: 690, distance: 144.0
click at [666, 691] on icon at bounding box center [665, 670] width 426 height 53
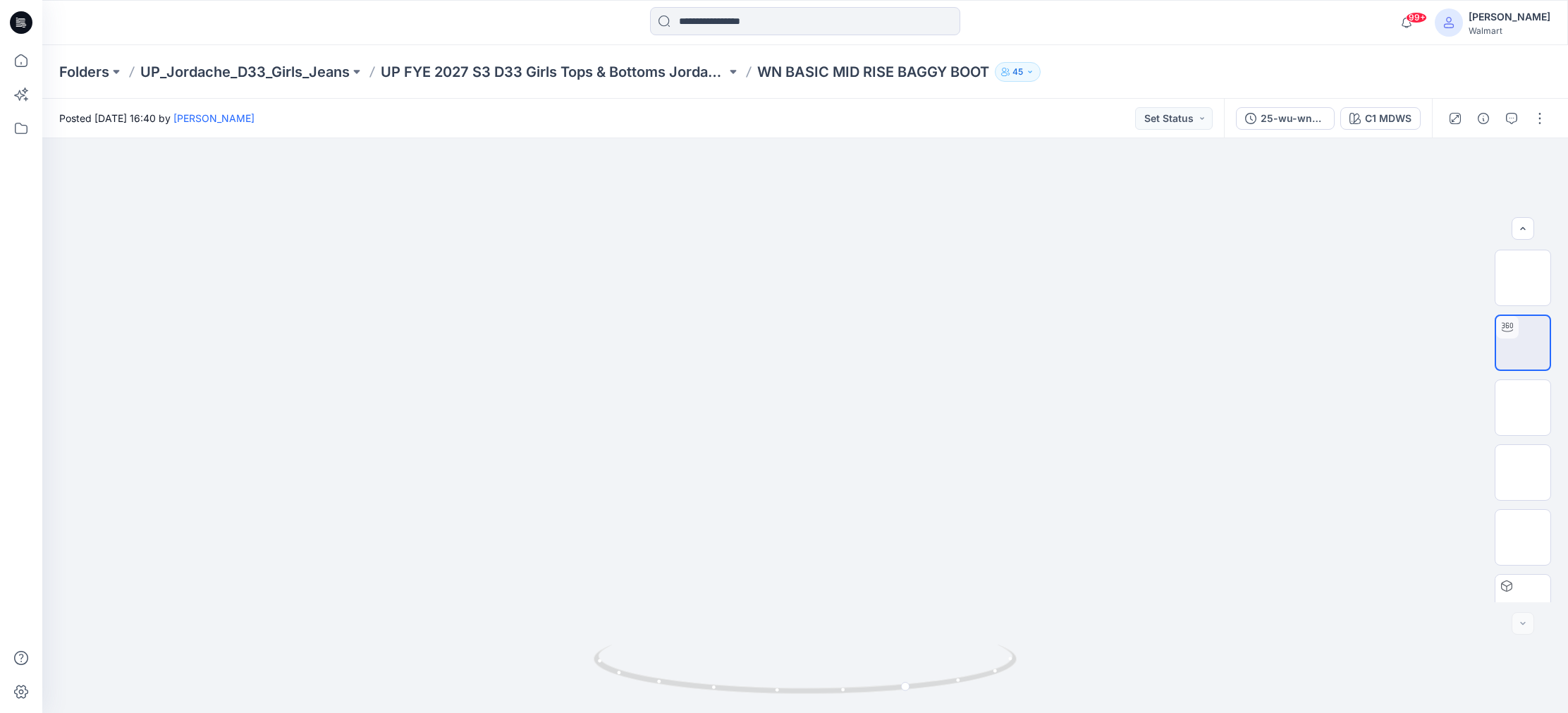
scroll to position [28, 0]
